Goal: Task Accomplishment & Management: Manage account settings

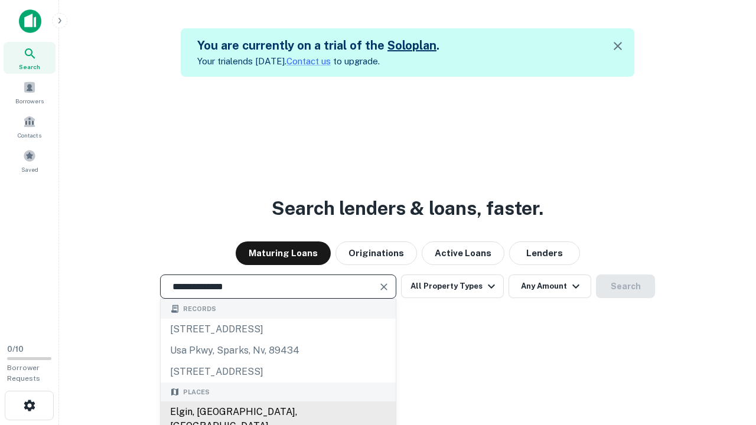
click at [277, 412] on div "Elgin, [GEOGRAPHIC_DATA], [GEOGRAPHIC_DATA]" at bounding box center [278, 418] width 235 height 35
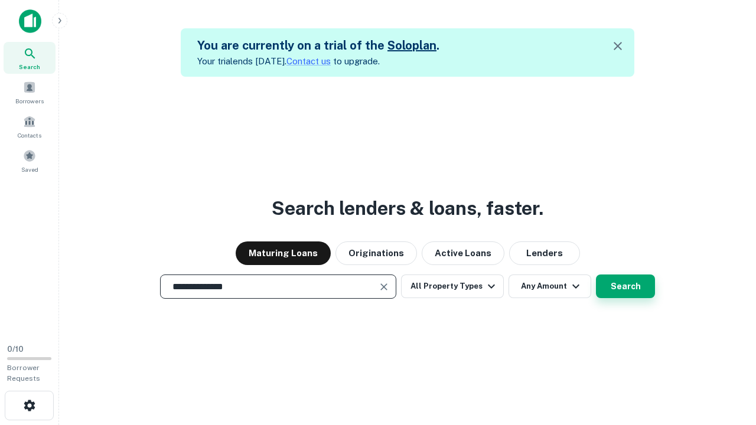
type input "**********"
click at [596, 274] on button "Search" at bounding box center [625, 286] width 59 height 24
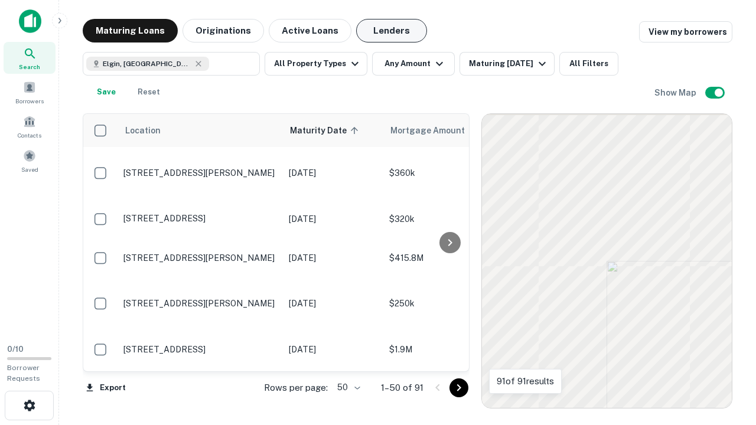
click at [391, 31] on button "Lenders" at bounding box center [391, 31] width 71 height 24
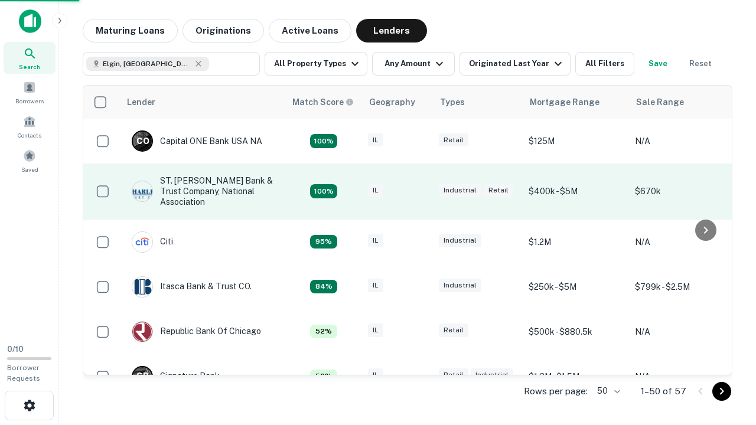
click at [419, 191] on div "IL" at bounding box center [397, 192] width 59 height 16
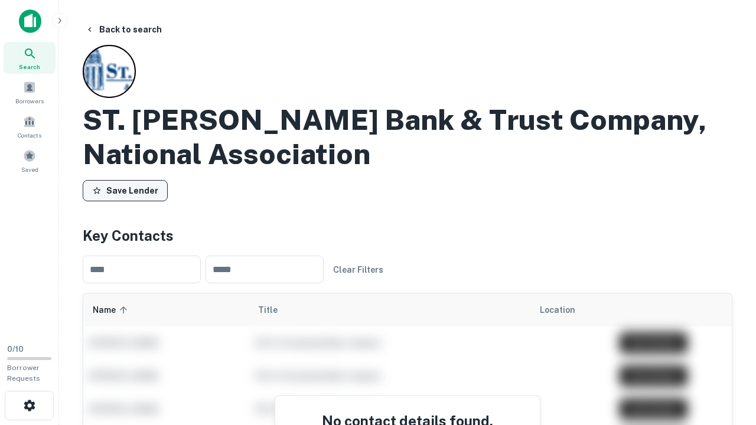
click at [125, 191] on button "Save Lender" at bounding box center [125, 190] width 85 height 21
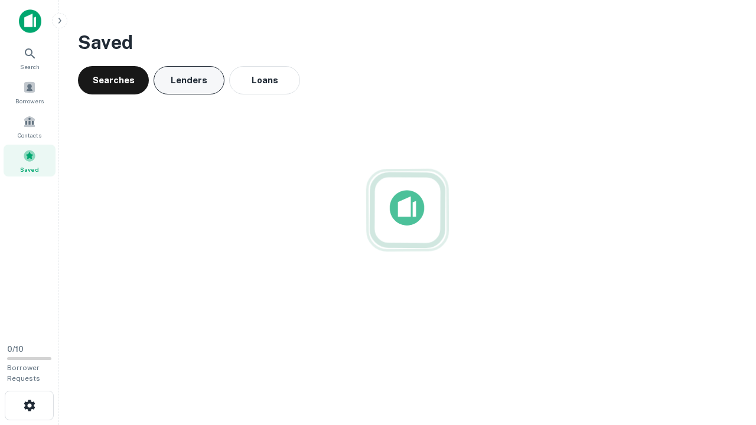
click at [189, 80] on button "Lenders" at bounding box center [188, 80] width 71 height 28
